Goal: Task Accomplishment & Management: Manage account settings

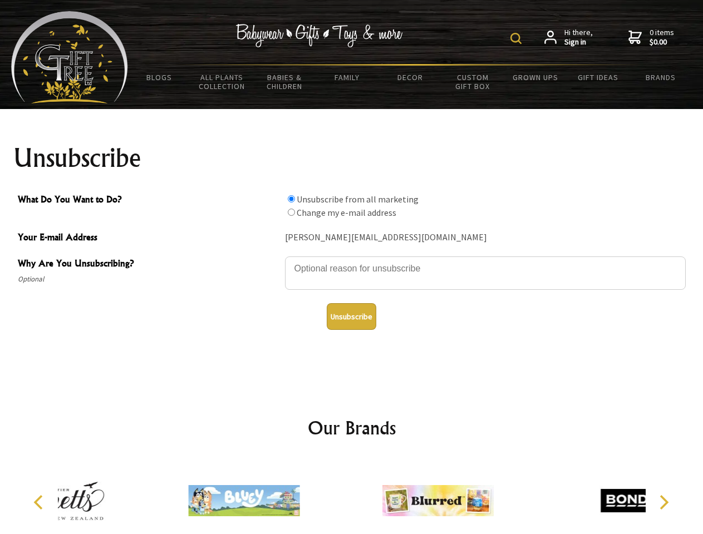
click at [517, 38] on img at bounding box center [515, 38] width 11 height 11
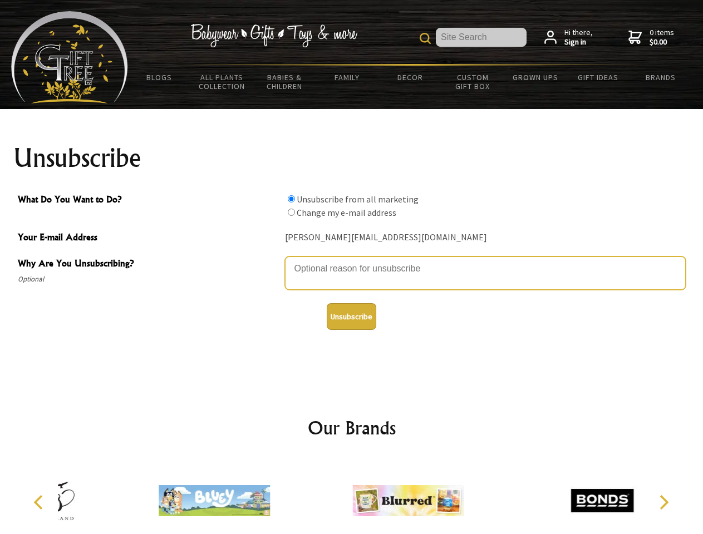
click at [352, 260] on textarea "Why Are You Unsubscribing?" at bounding box center [485, 272] width 401 height 33
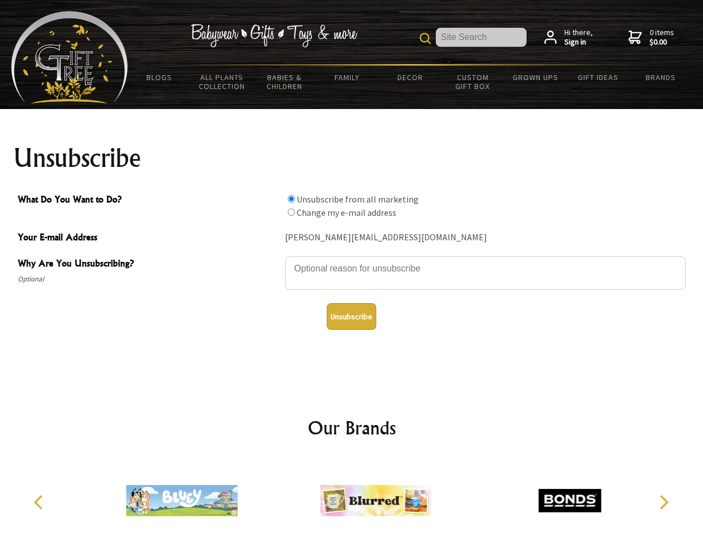
click at [291, 199] on input "What Do You Want to Do?" at bounding box center [291, 198] width 7 height 7
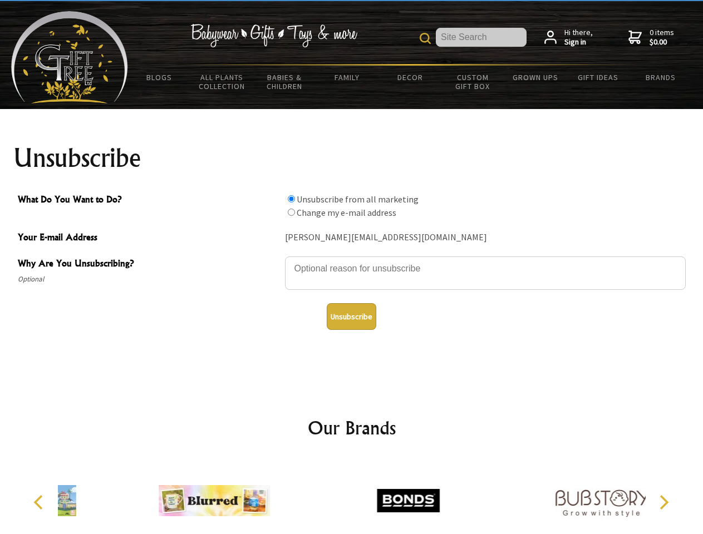
click at [291, 212] on input "What Do You Want to Do?" at bounding box center [291, 212] width 7 height 7
radio input "true"
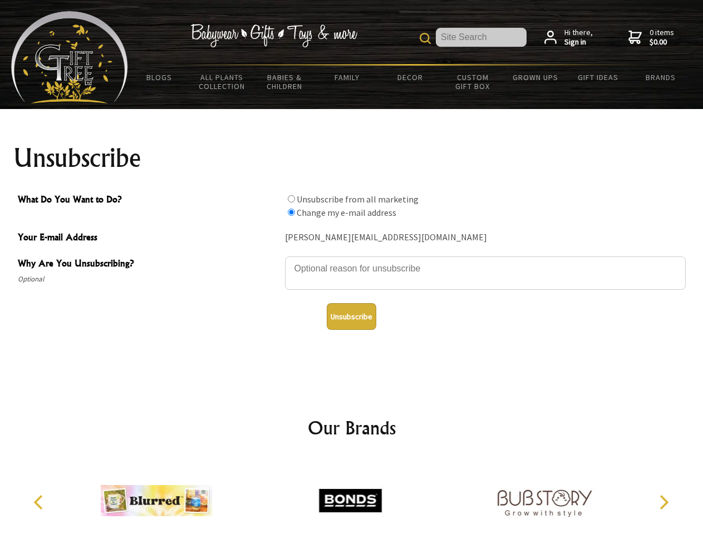
click at [351, 317] on button "Unsubscribe" at bounding box center [352, 316] width 50 height 27
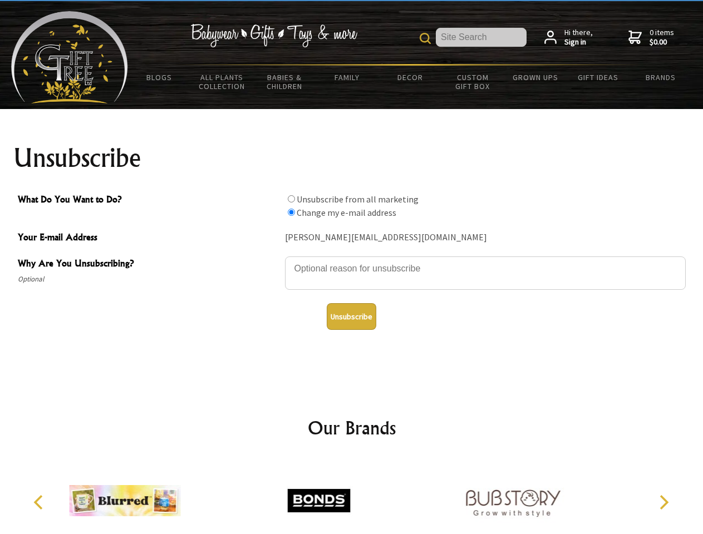
click at [352, 496] on img at bounding box center [318, 500] width 111 height 83
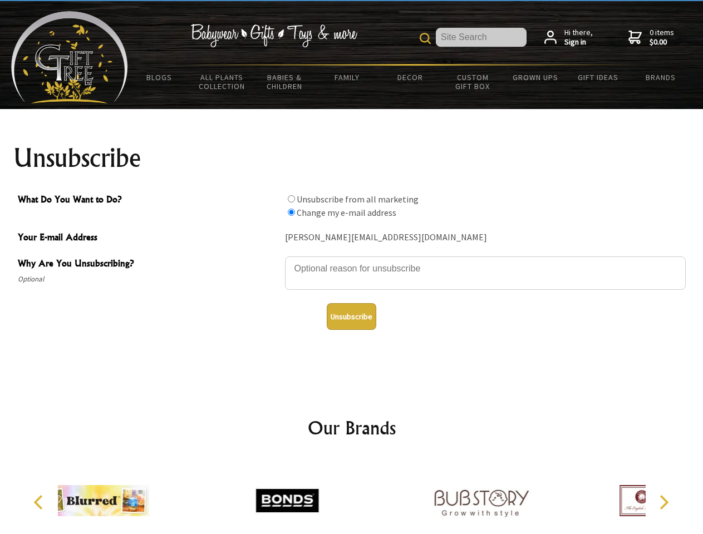
click at [40, 502] on icon "Previous" at bounding box center [39, 502] width 14 height 14
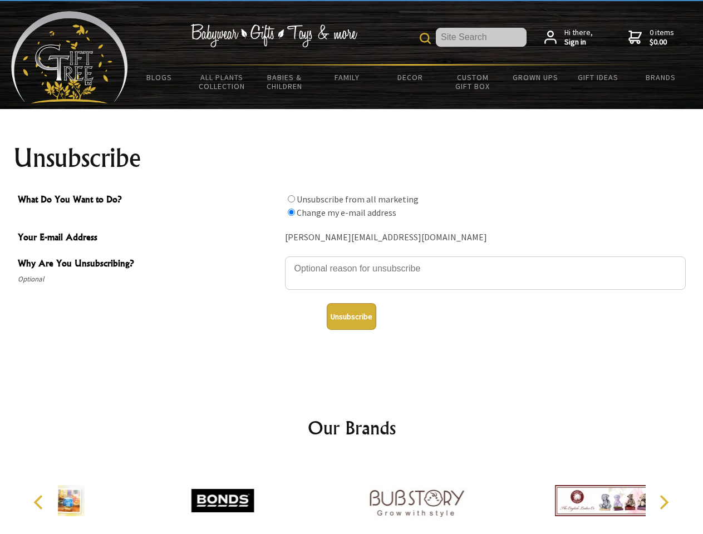
click at [663, 502] on icon "Next" at bounding box center [662, 502] width 14 height 14
